Goal: Entertainment & Leisure: Consume media (video, audio)

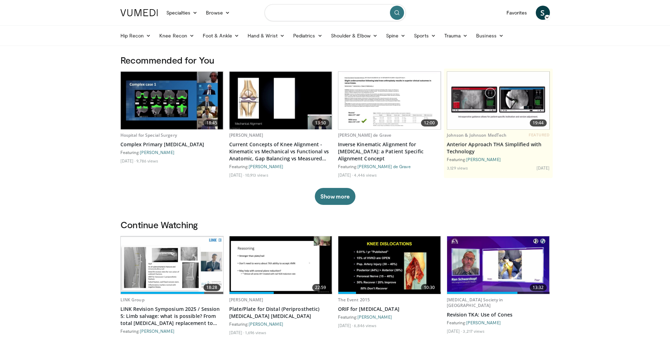
click at [287, 14] on input "Search topics, interventions" at bounding box center [335, 12] width 141 height 17
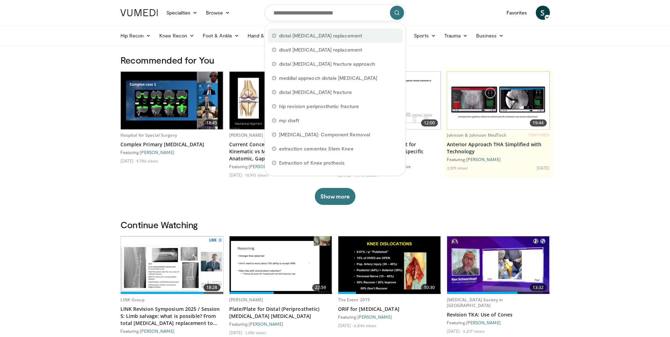
click at [297, 36] on span "distal [MEDICAL_DATA] replacement" at bounding box center [320, 35] width 83 height 7
type input "**********"
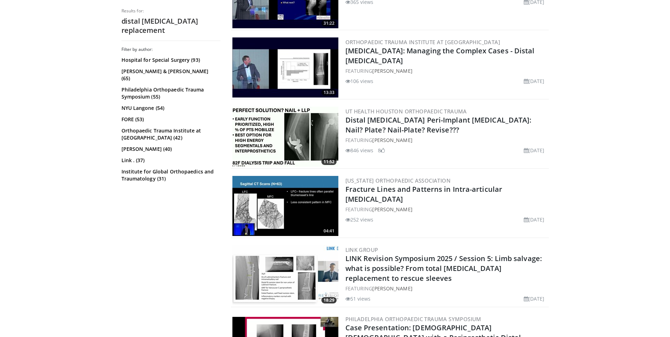
scroll to position [707, 0]
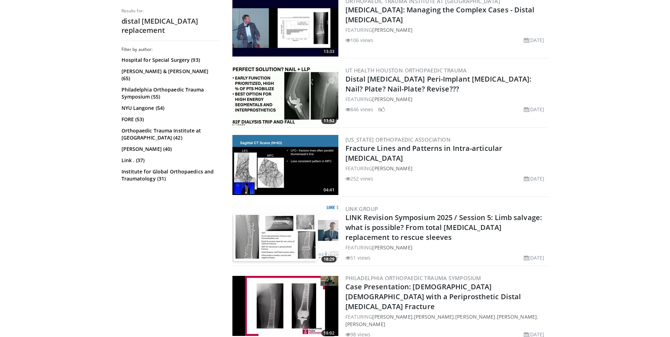
click at [257, 237] on img at bounding box center [286, 234] width 106 height 60
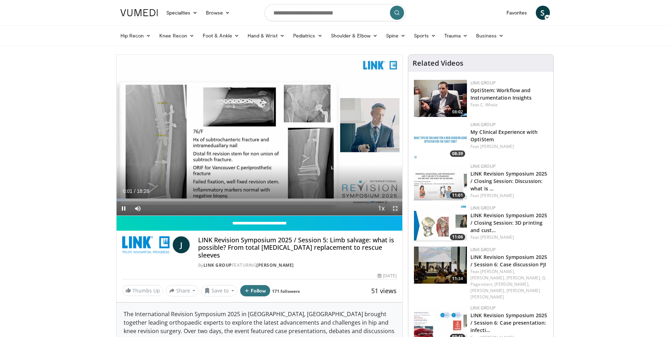
drag, startPoint x: 398, startPoint y: 209, endPoint x: 400, endPoint y: 235, distance: 25.5
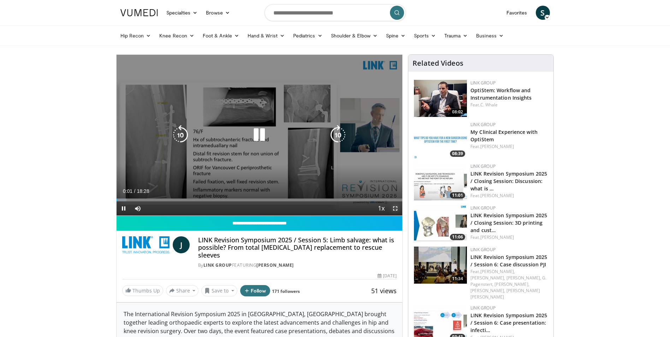
click at [398, 209] on span "Video Player" at bounding box center [395, 208] width 14 height 14
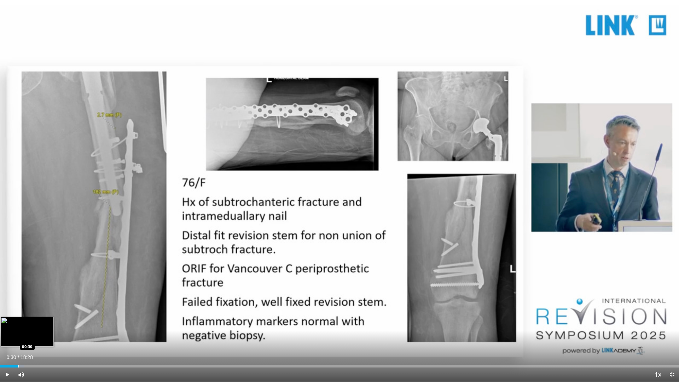
click at [18, 337] on div "Loaded : 3.57% 00:04 00:30" at bounding box center [339, 365] width 679 height 3
click at [38, 337] on div "Progress Bar" at bounding box center [38, 365] width 1 height 3
click at [49, 337] on div "Progress Bar" at bounding box center [41, 365] width 40 height 3
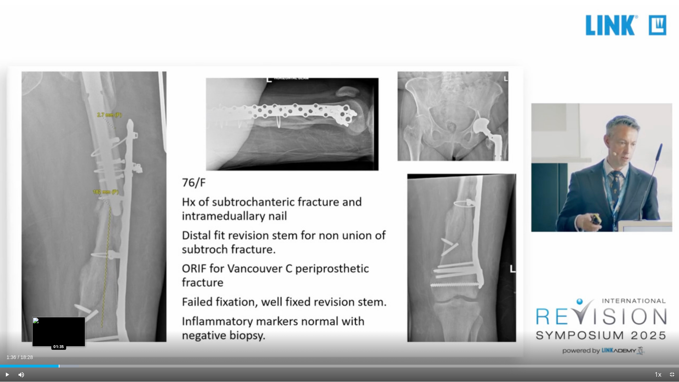
click at [59, 337] on div "Progress Bar" at bounding box center [59, 365] width 1 height 3
click at [80, 337] on div "Progress Bar" at bounding box center [80, 365] width 1 height 3
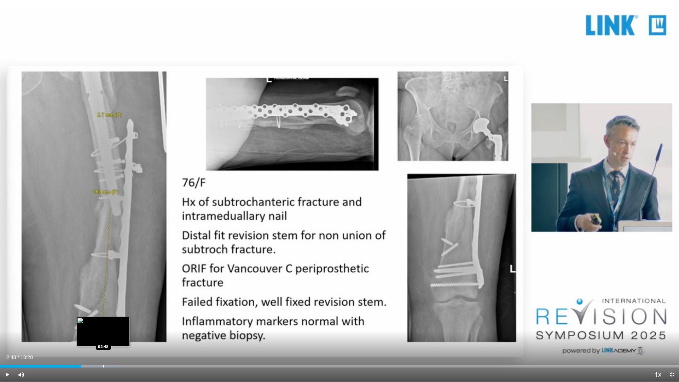
click at [103, 337] on div "Loaded : 17.89% 02:12 02:48" at bounding box center [339, 363] width 679 height 7
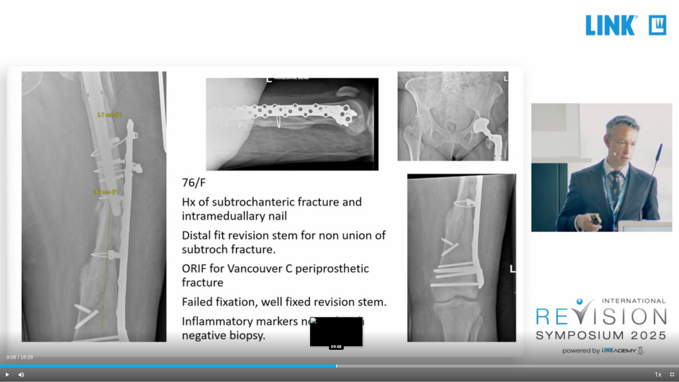
click at [336, 337] on div "Loaded : 49.63% 09:08 09:08" at bounding box center [339, 363] width 679 height 7
click at [327, 337] on div "Progress Bar" at bounding box center [327, 365] width 1 height 3
click at [342, 337] on div "Progress Bar" at bounding box center [342, 365] width 1 height 3
click at [357, 337] on div "Loaded : 55.94% 09:19 09:42" at bounding box center [339, 365] width 679 height 3
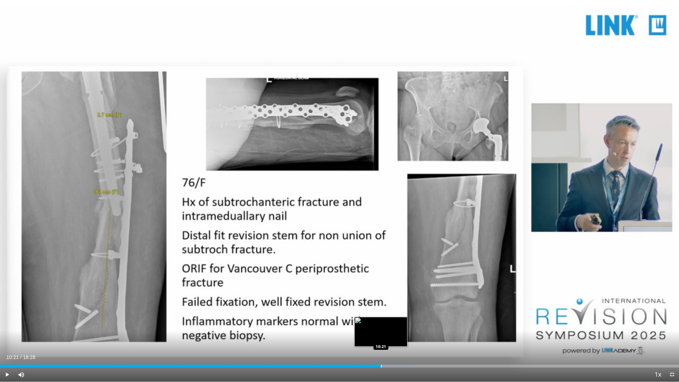
click at [381, 337] on div "Progress Bar" at bounding box center [381, 365] width 1 height 3
click at [393, 337] on div "Progress Bar" at bounding box center [393, 365] width 1 height 3
click at [415, 337] on div "Loaded : 63.54% 10:43 11:14" at bounding box center [339, 363] width 679 height 7
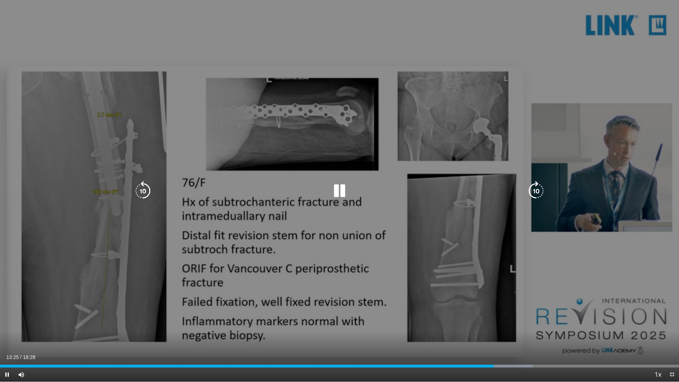
click at [335, 191] on icon "Video Player" at bounding box center [339, 191] width 20 height 20
